Goal: Information Seeking & Learning: Learn about a topic

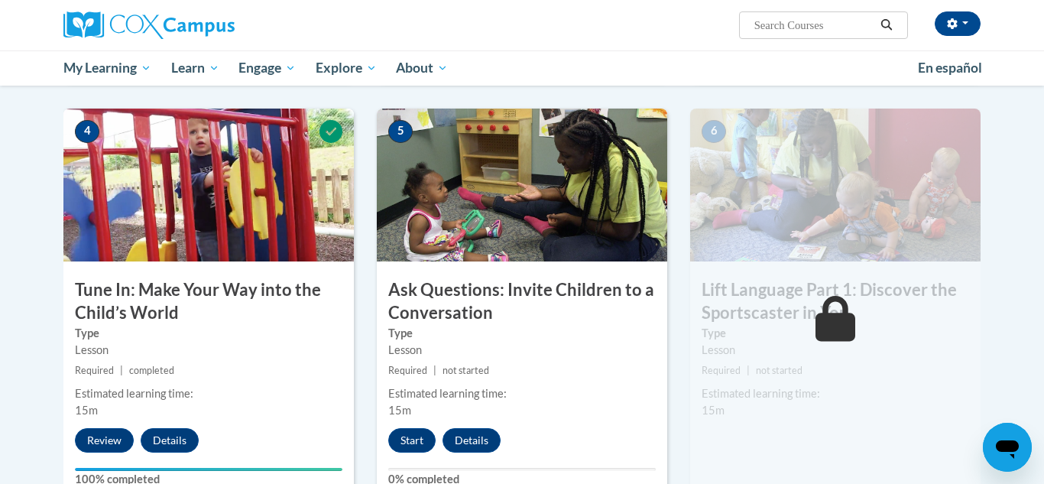
scroll to position [699, 0]
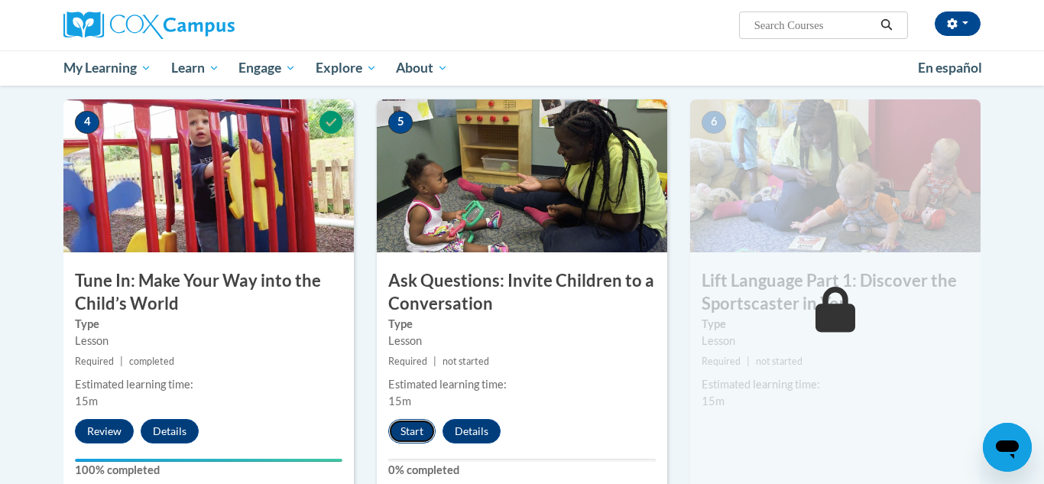
click at [406, 432] on button "Start" at bounding box center [411, 431] width 47 height 24
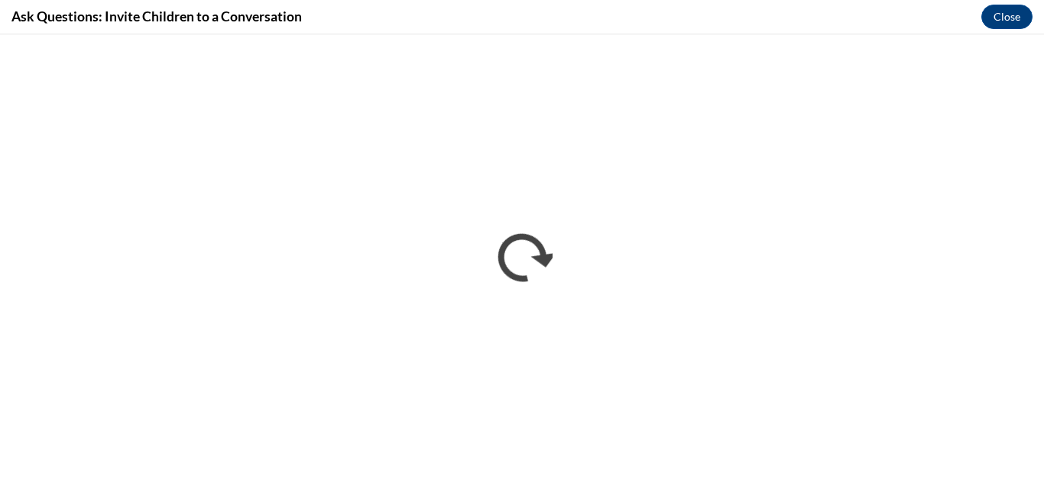
scroll to position [0, 0]
